Goal: Task Accomplishment & Management: Use online tool/utility

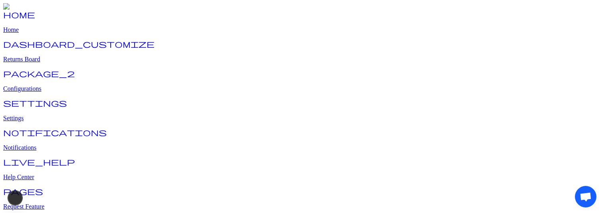
click at [586, 196] on span "Open chat" at bounding box center [586, 197] width 13 height 10
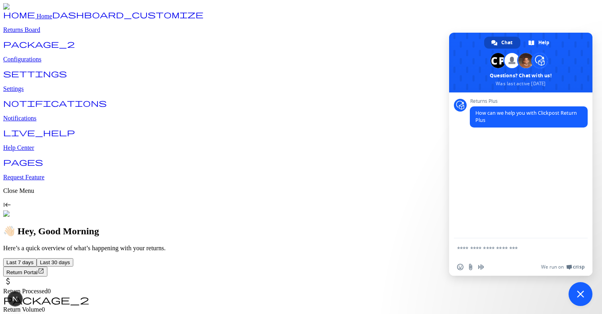
click at [582, 213] on span "Close chat" at bounding box center [580, 293] width 7 height 7
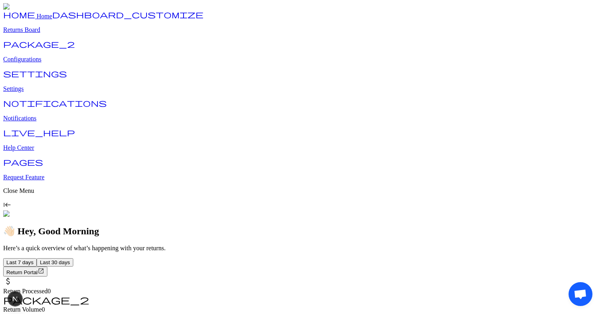
drag, startPoint x: 508, startPoint y: 105, endPoint x: 562, endPoint y: 131, distance: 60.2
